Goal: Contribute content: Contribute content

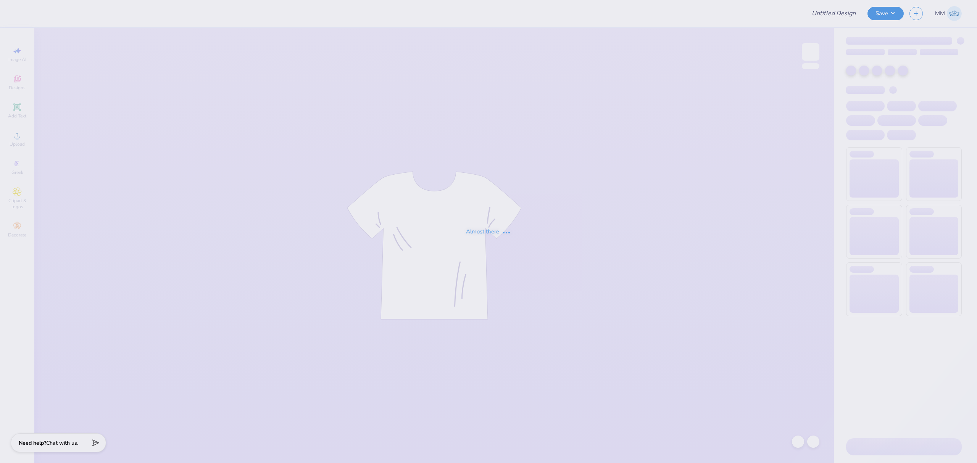
type input "Barn Dance - Delta Phi Epsilon at [GEOGRAPHIC_DATA][US_STATE]"
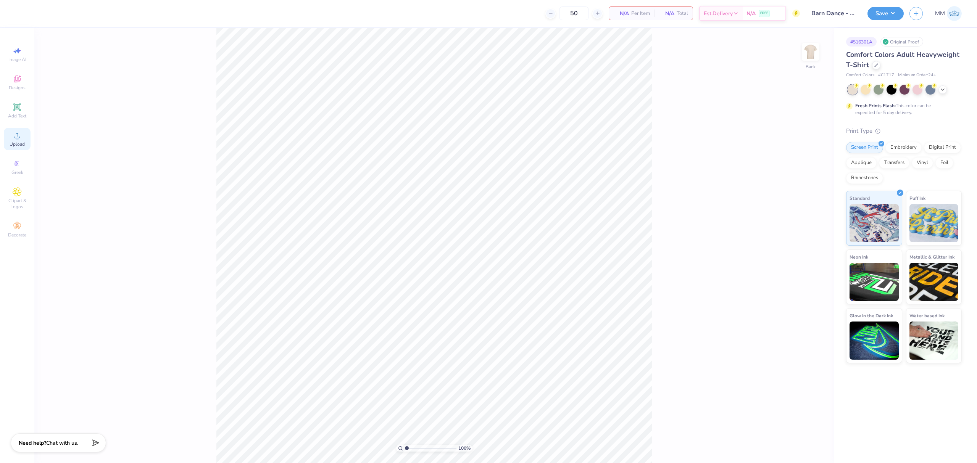
click at [18, 149] on div "Upload" at bounding box center [17, 139] width 27 height 23
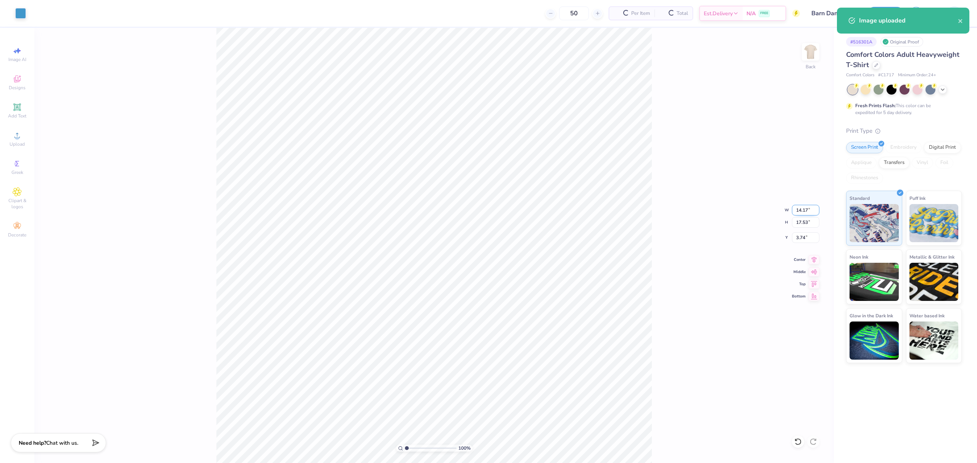
click at [798, 207] on input "14.17" at bounding box center [805, 210] width 27 height 11
type input "12.00"
type input "14.84"
type input "5.08"
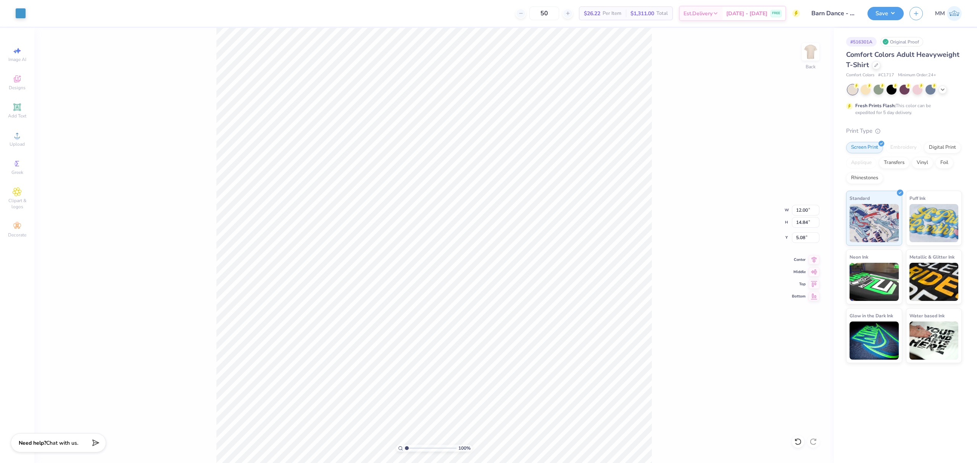
type input "2.81"
click at [13, 111] on icon at bounding box center [17, 107] width 9 height 9
type input "5.59"
type input "1.62"
type input "11.69"
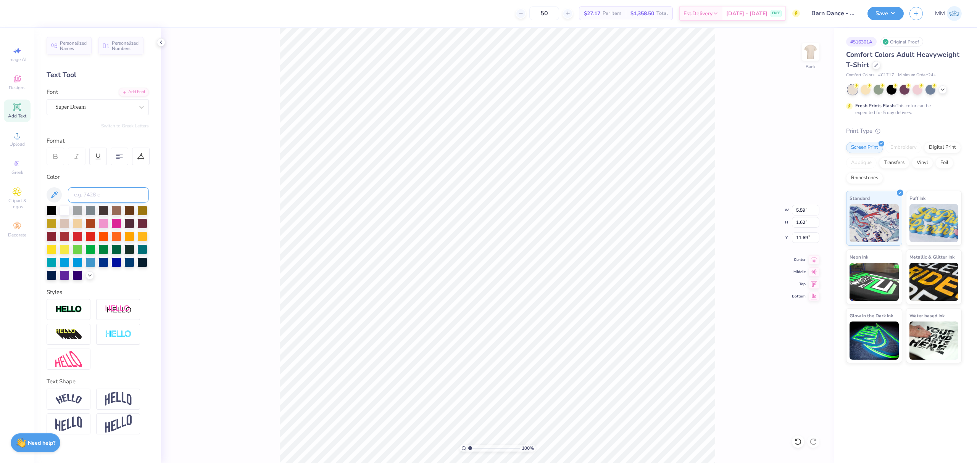
click at [82, 198] on input at bounding box center [108, 194] width 81 height 15
type input "7688"
click at [130, 92] on div "Add Font" at bounding box center [134, 91] width 30 height 9
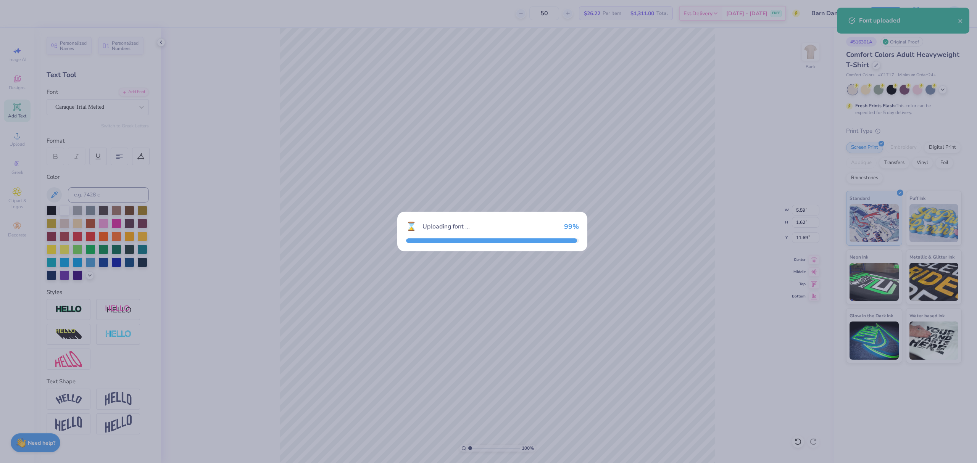
type input "4.39"
type input "1.69"
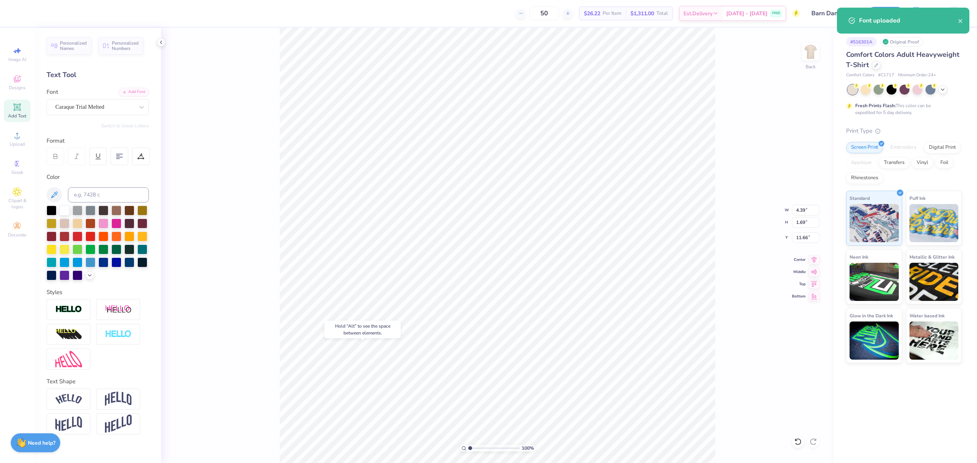
type input "18.47"
type textarea "Delta Phi Epsilon"
type textarea "DELTA PHI EPSILON"
type input "6.14"
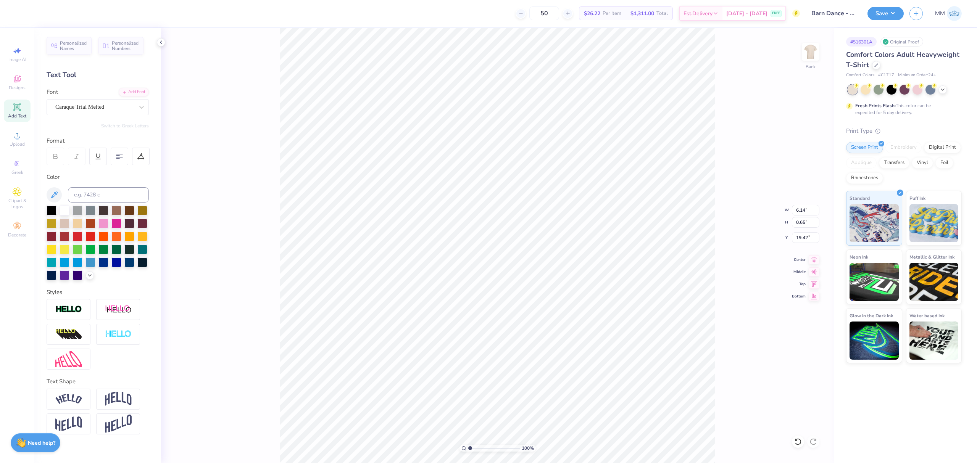
type input "0.65"
type input "18.00"
type input "5.24"
type input "0.56"
type input "12.00"
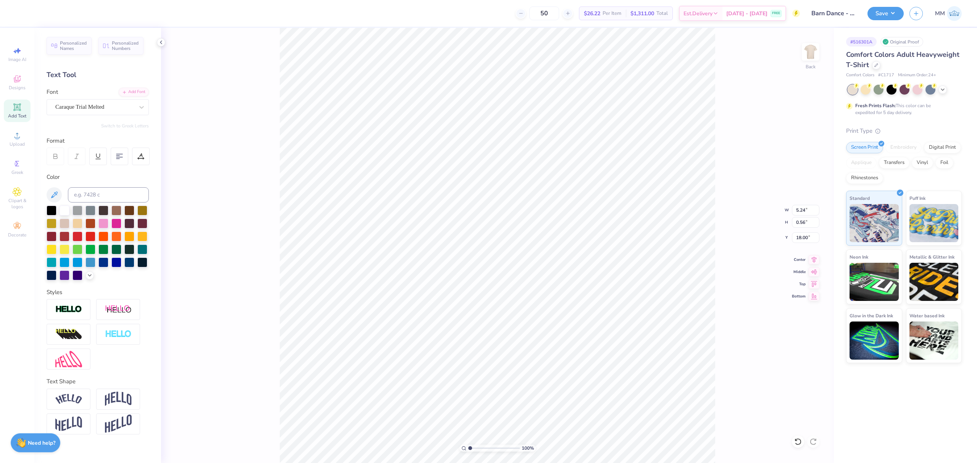
type input "14.84"
type input "2.81"
click at [806, 214] on input "12.00" at bounding box center [805, 210] width 27 height 11
type input "10.00"
type input "12.37"
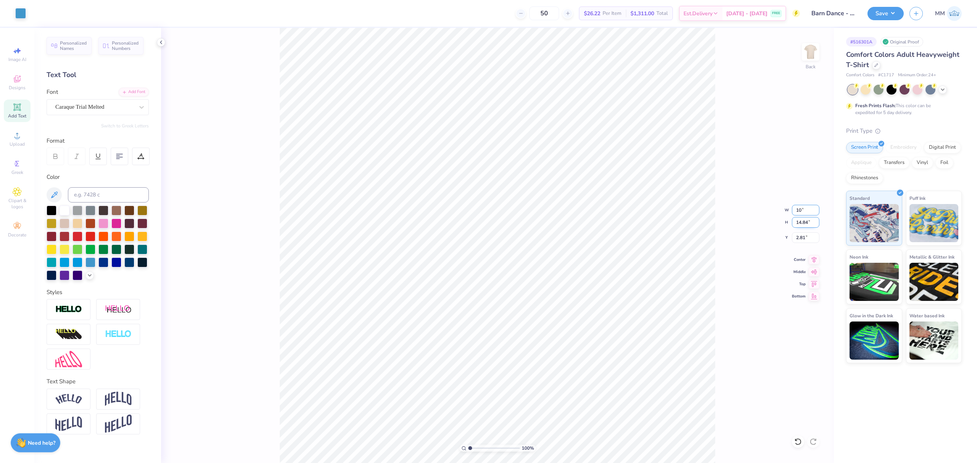
type input "4.05"
click at [515, 316] on li "Duplicate" at bounding box center [517, 318] width 60 height 15
click at [504, 320] on li "Duplicate" at bounding box center [510, 318] width 60 height 15
type input "17.79"
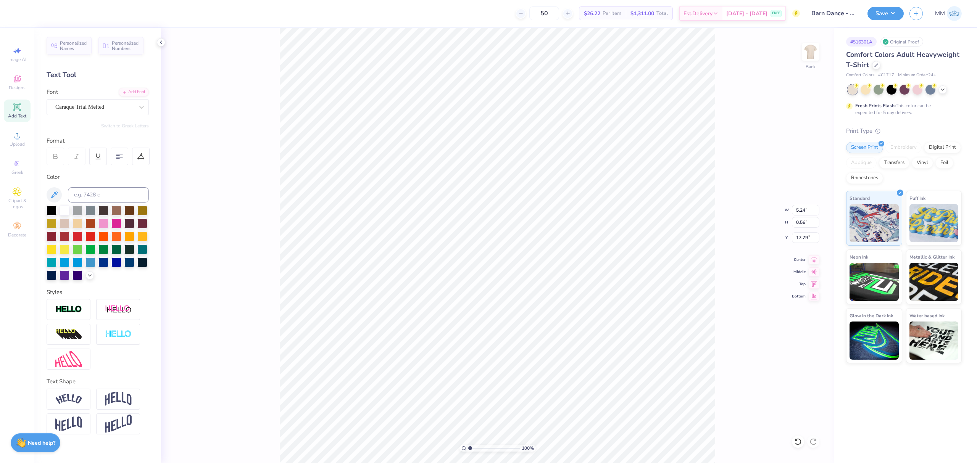
type textarea "2025"
type input "9.95"
type input "5.24"
type input "18.79"
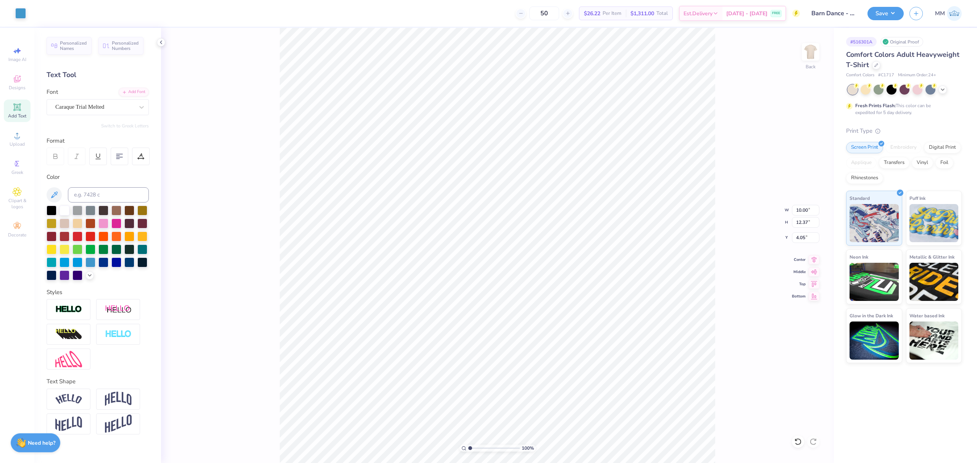
type input "10.00"
type input "12.37"
type input "4.05"
click at [129, 90] on div "Add Font" at bounding box center [134, 91] width 30 height 9
click at [140, 110] on icon at bounding box center [142, 107] width 8 height 8
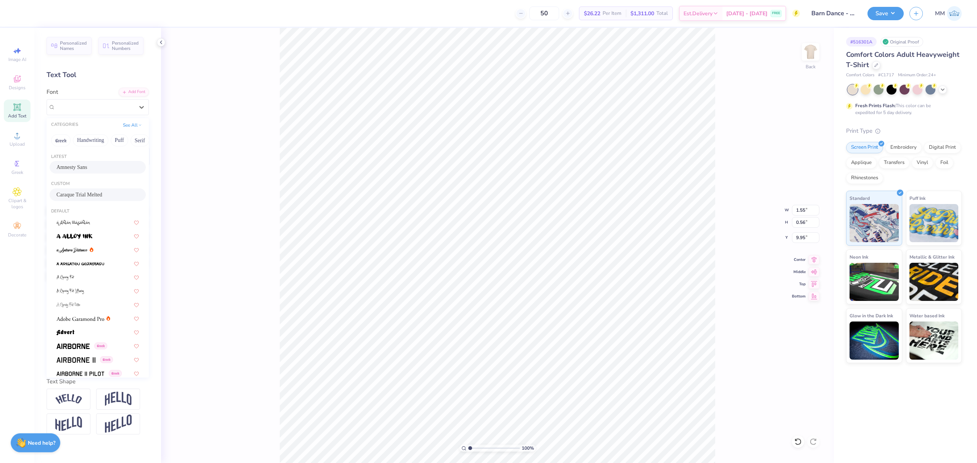
click at [105, 163] on div "Amnesty Sans" at bounding box center [97, 167] width 82 height 8
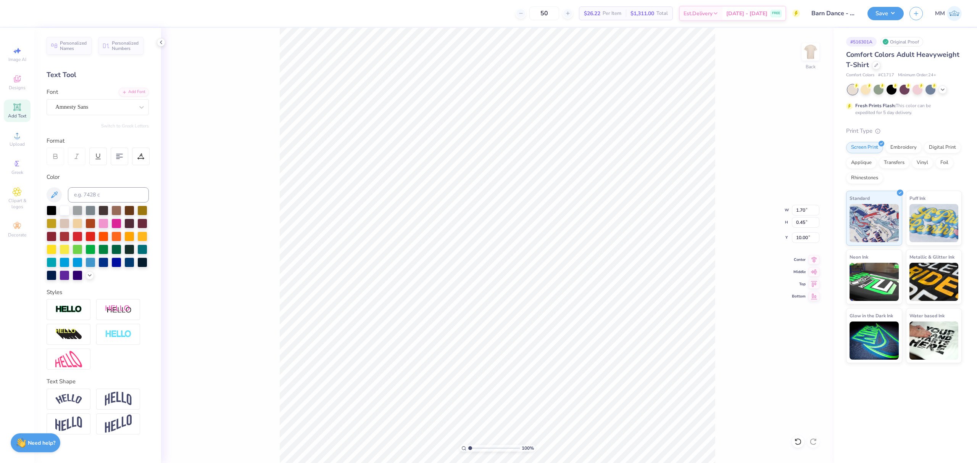
type input "1.70"
type input "0.45"
type input "10.00"
click at [135, 110] on div at bounding box center [142, 107] width 14 height 14
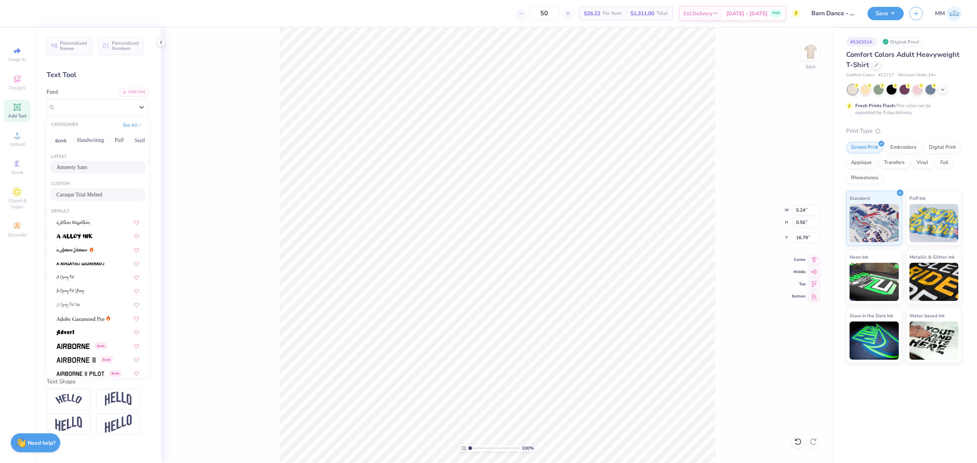
click at [76, 170] on span "Amnesty Sans" at bounding box center [71, 167] width 31 height 8
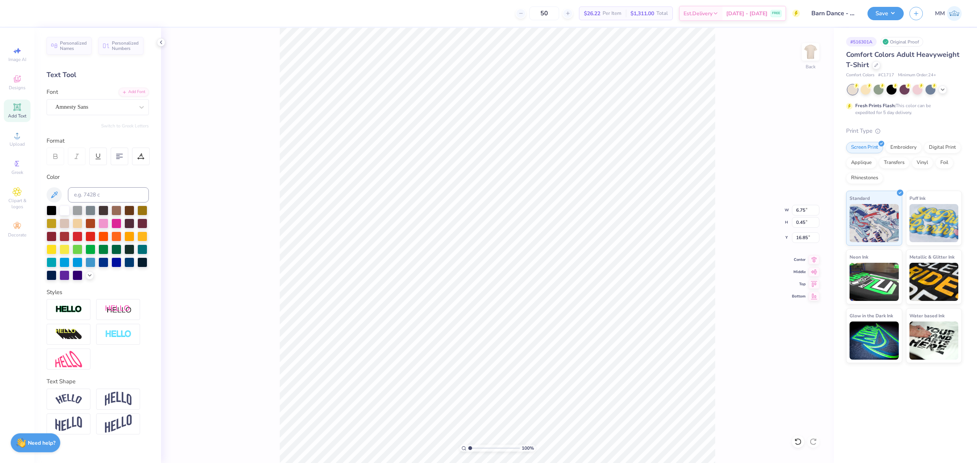
type input "6.75"
type input "0.45"
type input "16.85"
type input "19.20"
click at [16, 137] on circle at bounding box center [17, 138] width 4 height 4
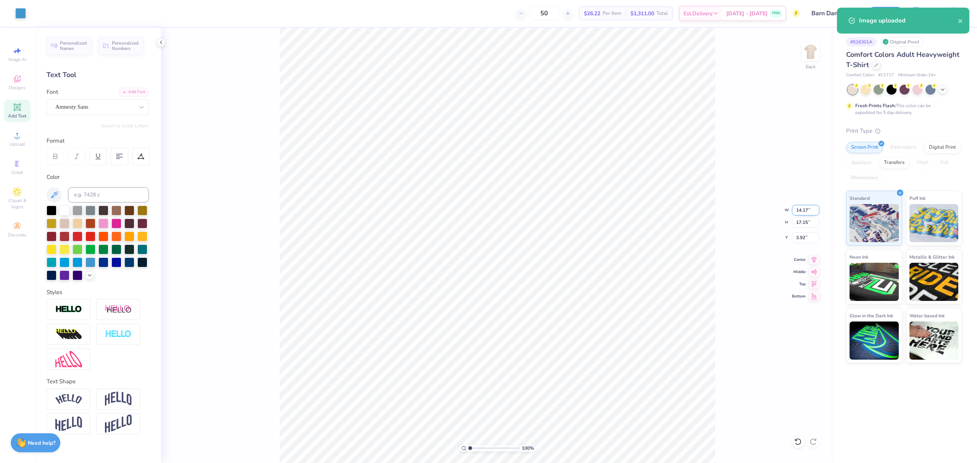
click at [799, 214] on input "14.17" at bounding box center [805, 210] width 27 height 11
type input "11.00"
type input "13.31"
type input "5.84"
click at [533, 439] on li "Send to Back" at bounding box center [521, 443] width 60 height 15
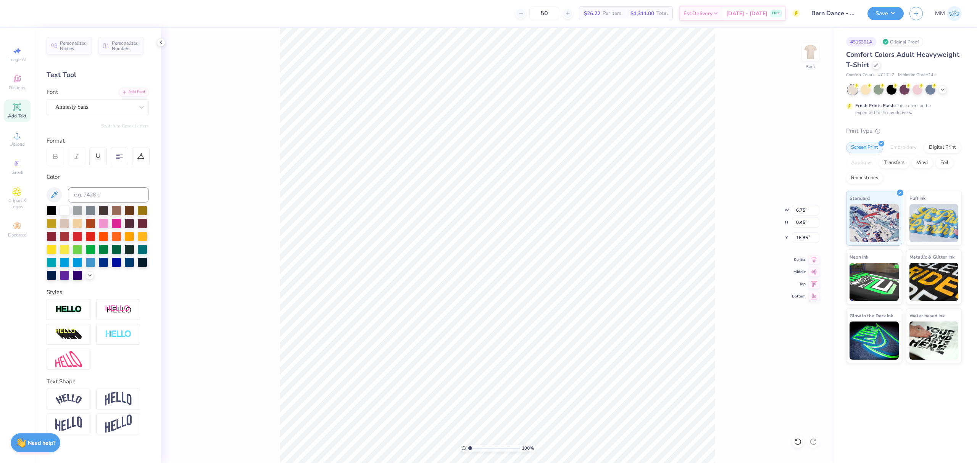
type input "4.99"
type input "1.70"
click at [568, 321] on li "Duplicate" at bounding box center [582, 318] width 60 height 15
type input "19.77"
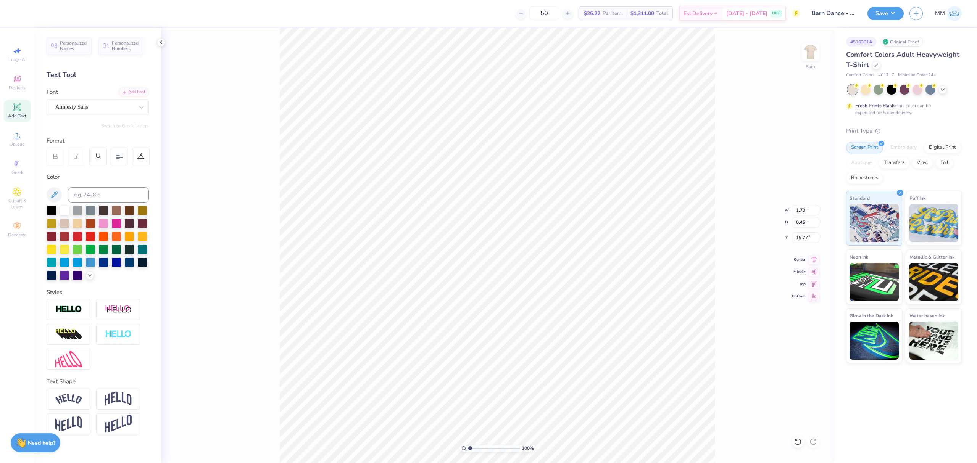
type textarea "[GEOGRAPHIC_DATA][US_STATE]"
click at [532, 320] on li "Duplicate" at bounding box center [534, 318] width 60 height 15
type input "20.77"
click at [141, 93] on div "Add Font" at bounding box center [134, 91] width 30 height 9
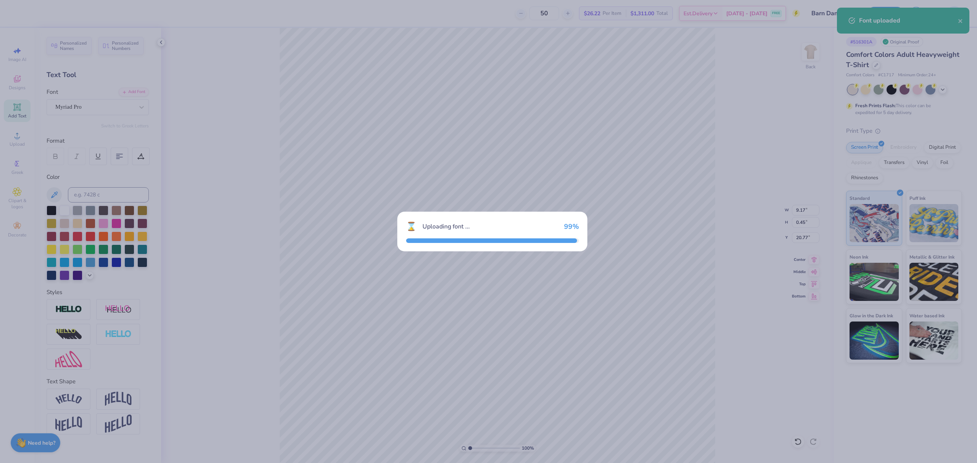
type input "8.15"
type input "0.53"
type input "20.73"
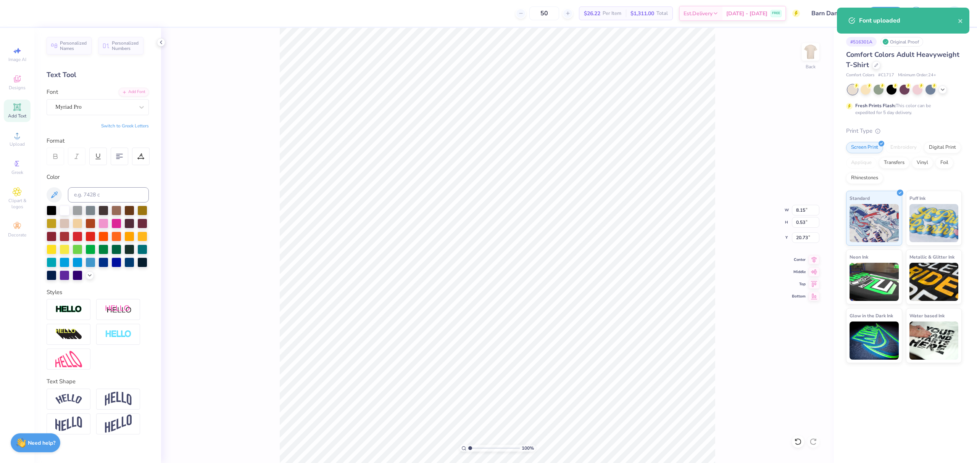
scroll to position [8, 5]
type textarea "[GEOGRAPHIC_DATA][US_STATE]™"
click at [270, 386] on div "100 % Back W 8.15 8.15 " H 0.53 0.53 " Y 20.73 20.73 " Center Middle Top Bottom" at bounding box center [497, 245] width 673 height 435
type textarea "™"
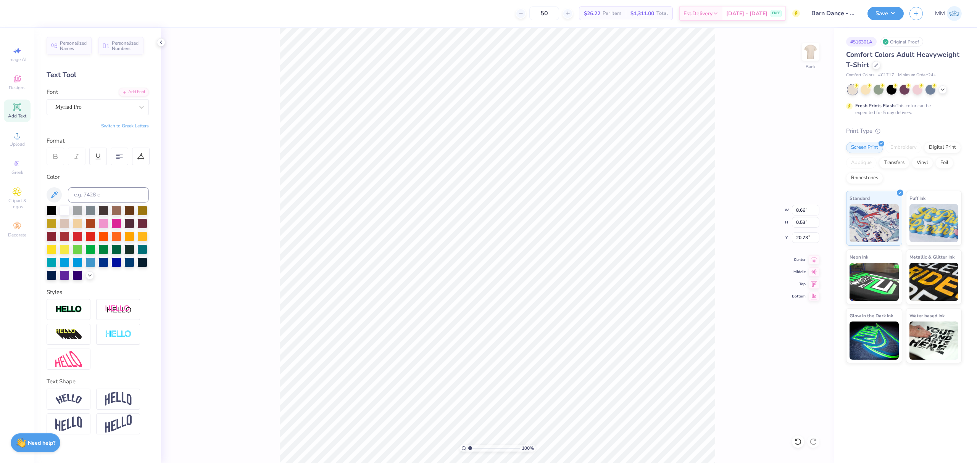
scroll to position [8, 1]
drag, startPoint x: 468, startPoint y: 447, endPoint x: 474, endPoint y: 448, distance: 6.1
type input "1.83"
click at [474, 448] on input "range" at bounding box center [494, 448] width 52 height 7
type input "19.79"
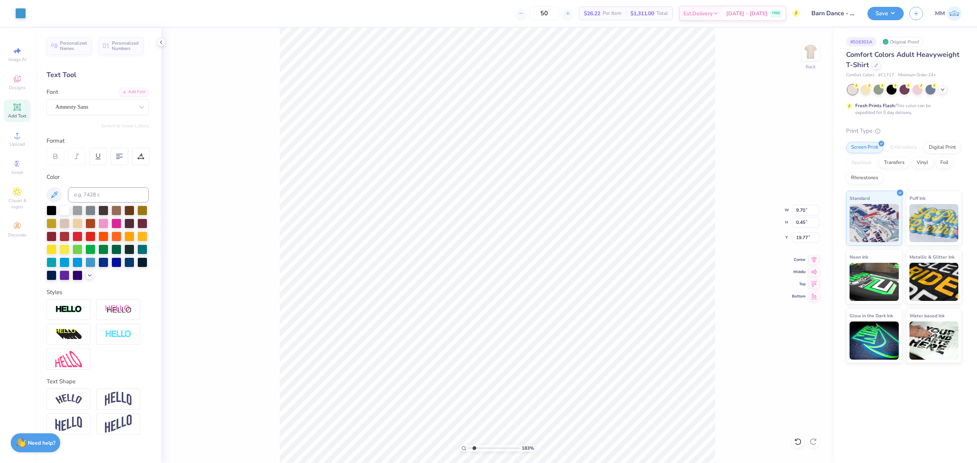
type input "7.22"
type input "0.33"
type input "19.34"
click at [813, 260] on icon at bounding box center [814, 258] width 11 height 9
type input "11.00"
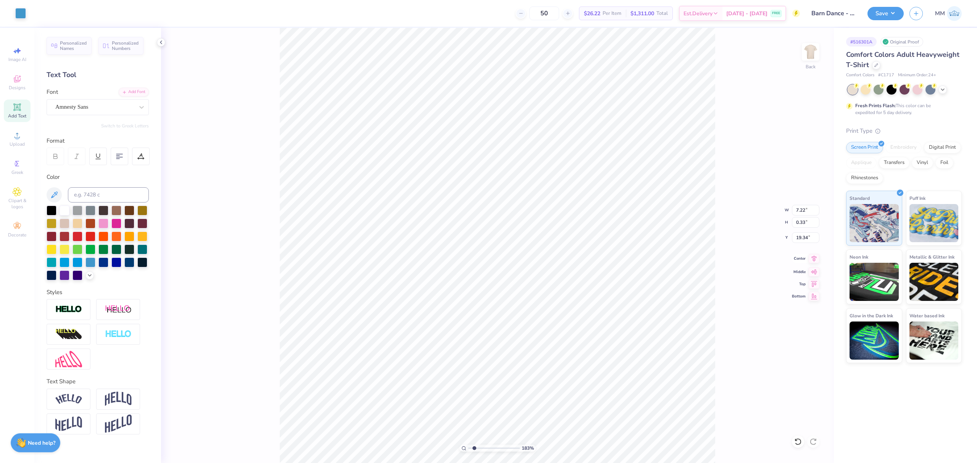
type input "13.31"
type input "5.84"
click at [810, 260] on icon at bounding box center [814, 258] width 11 height 9
drag, startPoint x: 474, startPoint y: 446, endPoint x: 455, endPoint y: 445, distance: 19.2
type input "1"
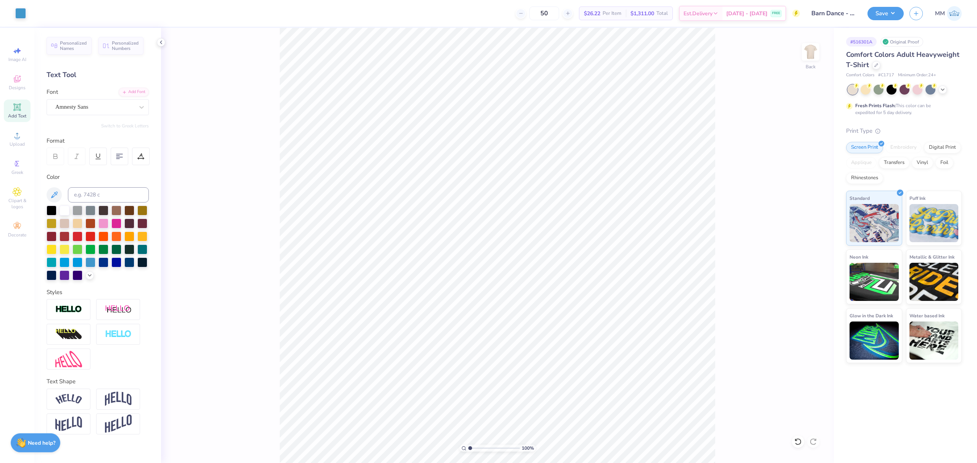
click at [468, 445] on input "range" at bounding box center [494, 448] width 52 height 7
type input "7.57"
type input "9.52"
type input "10.16"
click at [811, 257] on icon at bounding box center [814, 258] width 11 height 9
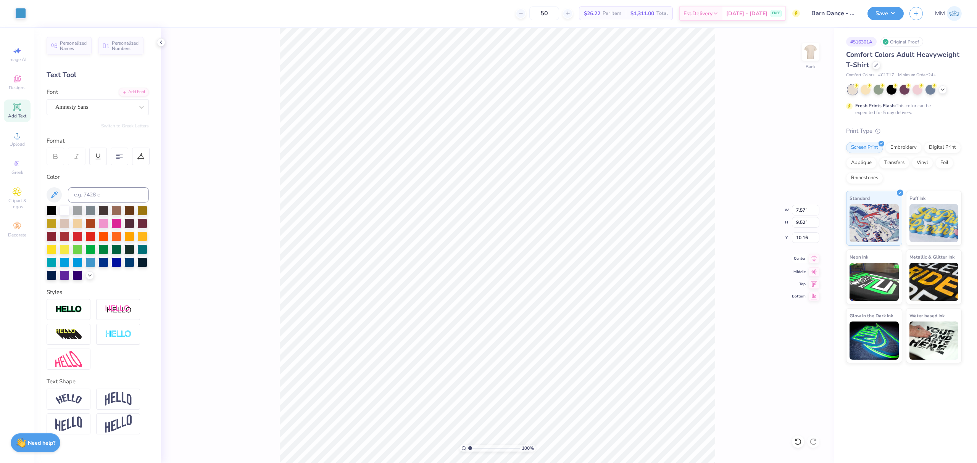
type input "6.75"
type input "0.45"
type input "9.32"
type input "5.27"
type input "0.35"
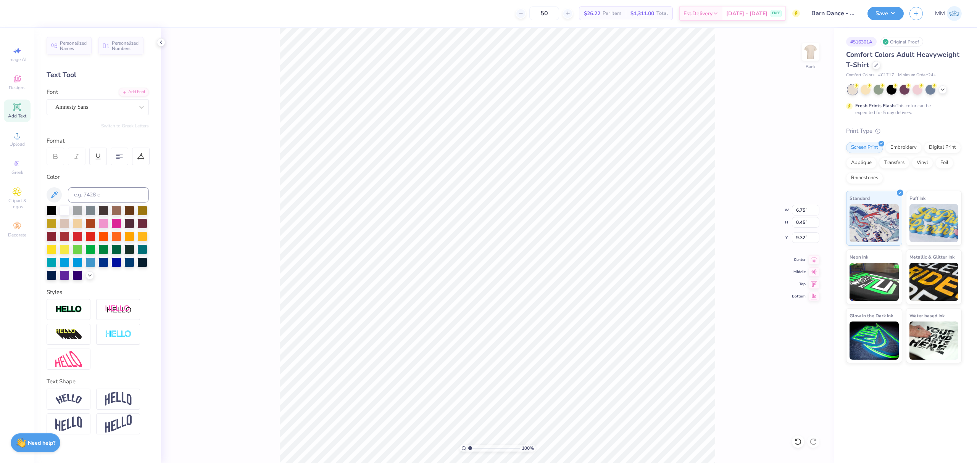
type input "9.42"
click at [809, 258] on icon at bounding box center [814, 258] width 11 height 9
click at [808, 221] on input "10.06" at bounding box center [805, 222] width 27 height 11
type input "18"
type input "13.54"
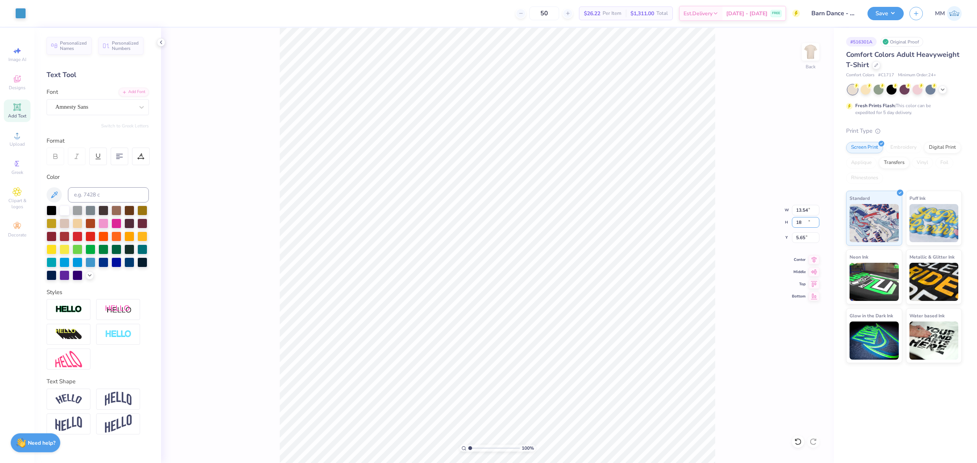
type input "18.00"
click at [798, 243] on input "5.65" at bounding box center [805, 237] width 27 height 11
type input "3.00"
click at [741, 370] on div "100 % Back W 13.54 13.54 " H 18.00 18.00 " Y 3.00 3.00 " Center Middle Top Bott…" at bounding box center [497, 245] width 673 height 435
click at [804, 210] on input "13.54" at bounding box center [805, 210] width 27 height 11
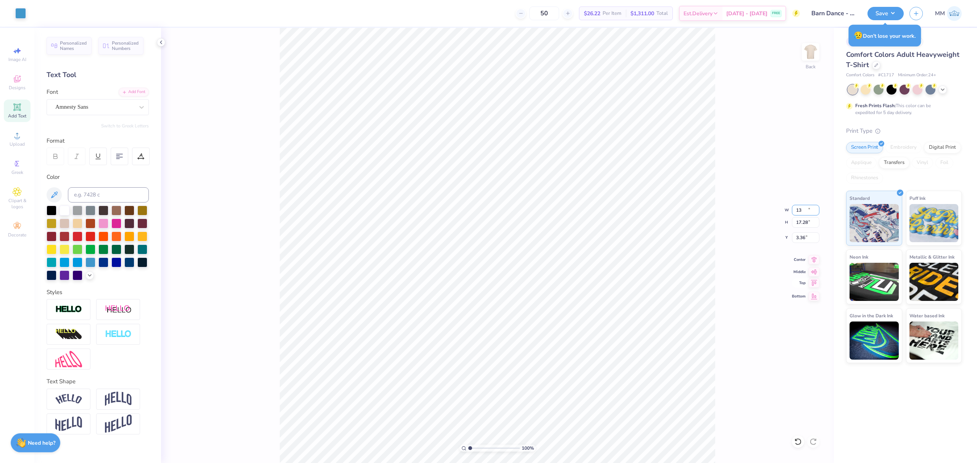
type input "13.00"
type input "17.28"
click at [801, 240] on input "3.36" at bounding box center [805, 237] width 27 height 11
type input "3.00"
click at [807, 223] on input "17.28" at bounding box center [805, 222] width 27 height 11
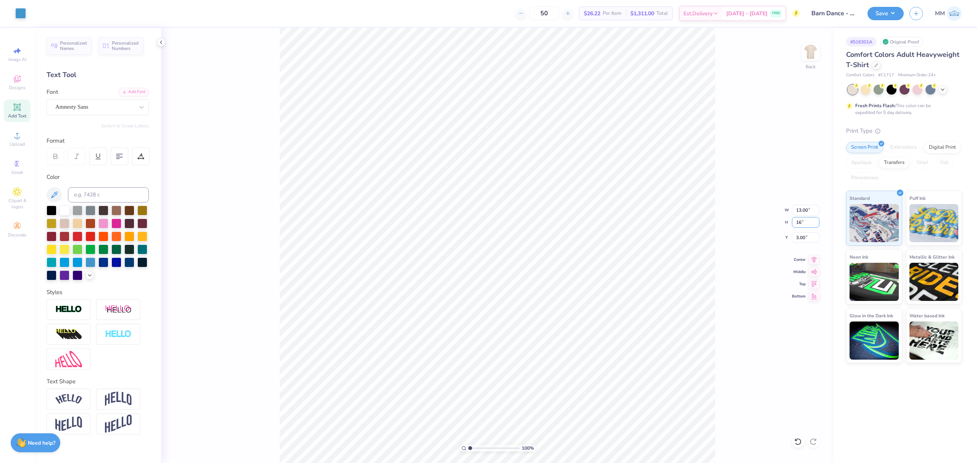
type input "16"
type input "12.04"
type input "16.00"
click at [804, 243] on input "3.64" at bounding box center [805, 237] width 27 height 11
type input "3.00"
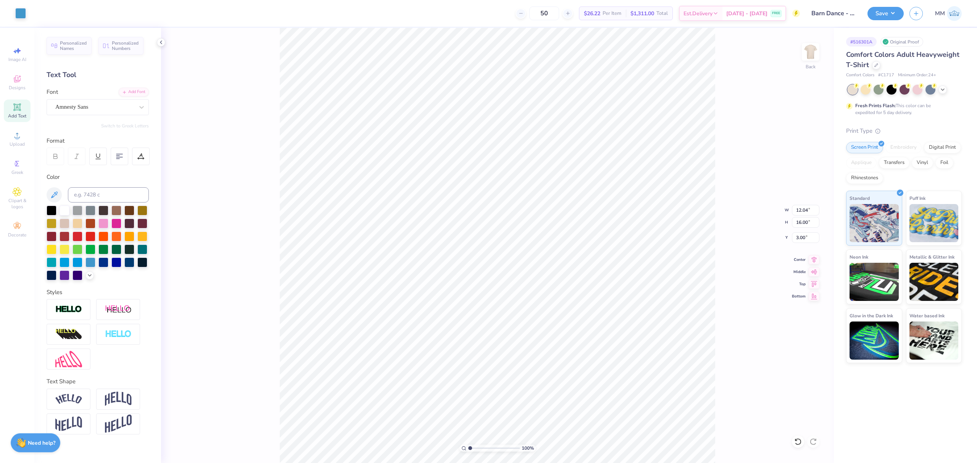
click at [719, 243] on div "100 % Back W 12.04 12.04 " H 16.00 16.00 " Y 3.00 3.00 " Center Middle Top Bott…" at bounding box center [497, 245] width 673 height 435
click at [805, 235] on input "3.00" at bounding box center [805, 237] width 27 height 11
type input "2.00"
click at [742, 255] on div "100 % Back W 12.04 12.04 " H 16.00 16.00 " Y 2.00 2.00 " Center Middle Top Bott…" at bounding box center [497, 245] width 673 height 435
click at [878, 15] on button "Save" at bounding box center [885, 12] width 36 height 13
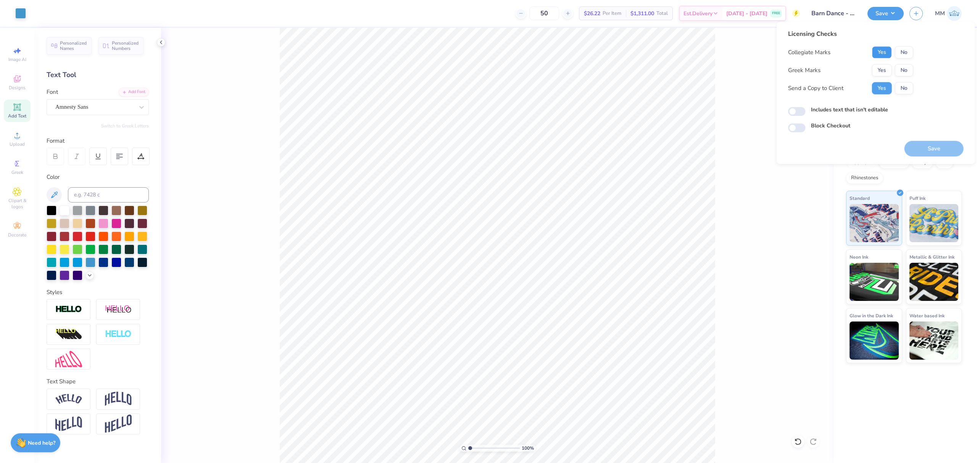
click at [882, 56] on button "Yes" at bounding box center [882, 52] width 20 height 12
click at [882, 68] on button "Yes" at bounding box center [882, 70] width 20 height 12
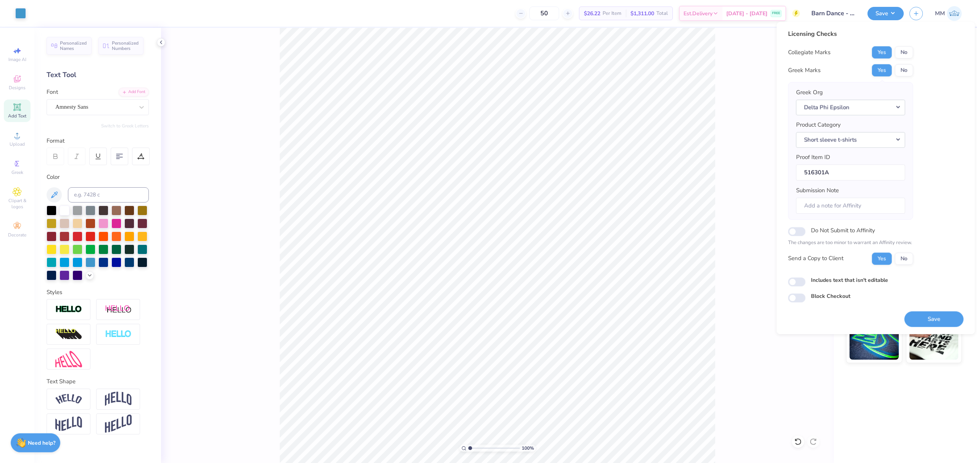
click at [814, 279] on label "Includes text that isn't editable" at bounding box center [849, 280] width 77 height 8
click at [806, 279] on input "Includes text that isn't editable" at bounding box center [797, 281] width 18 height 9
checkbox input "true"
click at [924, 316] on button "Save" at bounding box center [933, 319] width 59 height 16
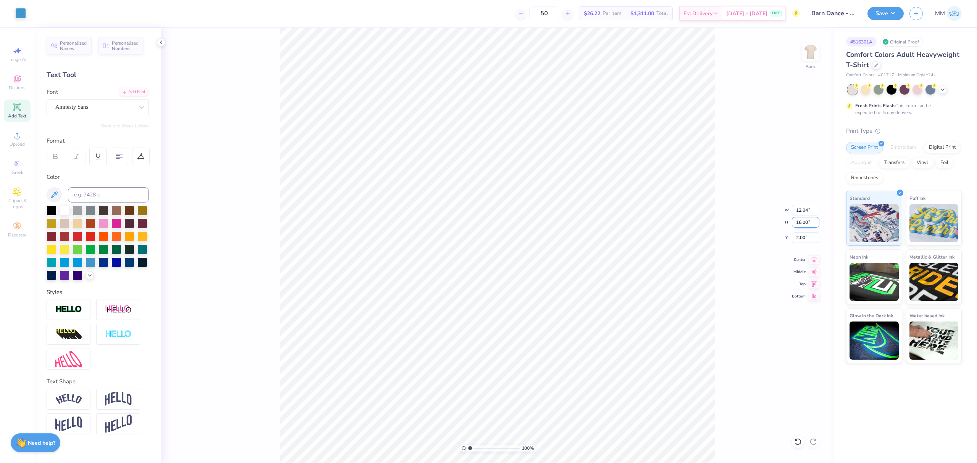
click at [800, 221] on input "16.00" at bounding box center [805, 222] width 27 height 11
click at [801, 226] on input "16.00" at bounding box center [805, 222] width 27 height 11
